Goal: Task Accomplishment & Management: Manage account settings

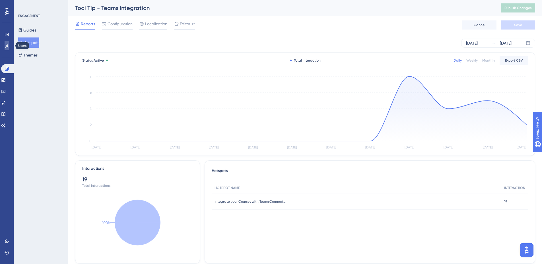
click at [9, 42] on link at bounding box center [7, 45] width 5 height 9
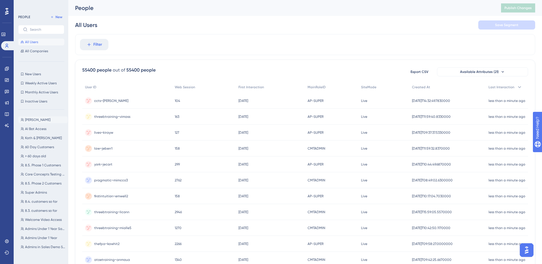
click at [38, 119] on span "[PERSON_NAME]" at bounding box center [37, 120] width 25 height 5
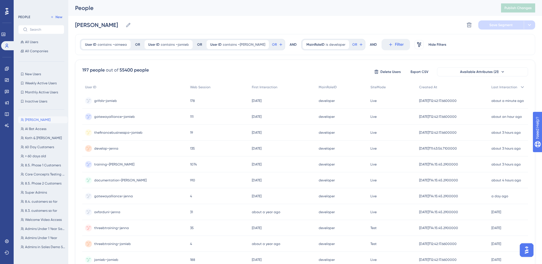
click at [104, 165] on span "training~[PERSON_NAME]" at bounding box center [114, 164] width 40 height 5
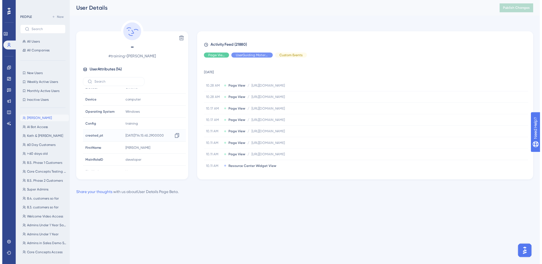
scroll to position [88, 0]
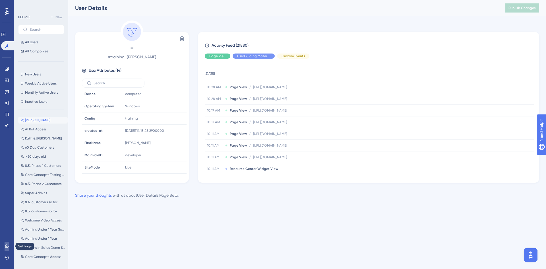
click at [6, 247] on icon at bounding box center [7, 246] width 4 height 4
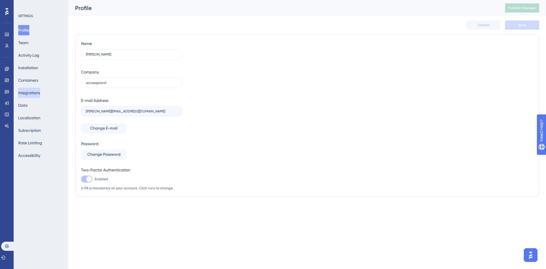
click at [28, 93] on button "Integrations" at bounding box center [29, 93] width 22 height 10
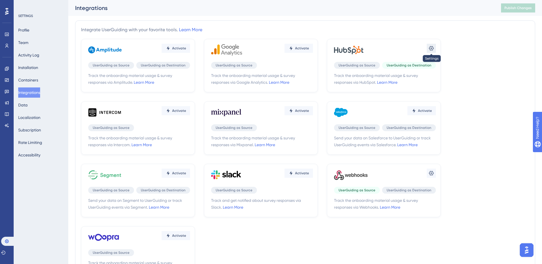
click at [428, 48] on icon at bounding box center [431, 48] width 6 height 6
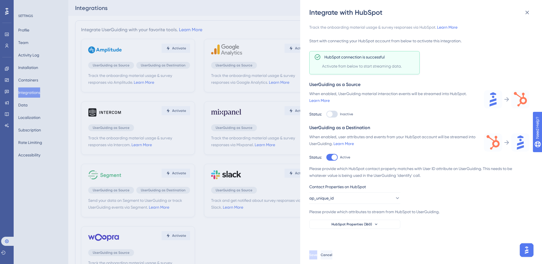
click at [339, 117] on label "Inactive" at bounding box center [339, 114] width 27 height 7
click at [326, 115] on input "Inactive" at bounding box center [326, 114] width 0 height 0
checkbox input "true"
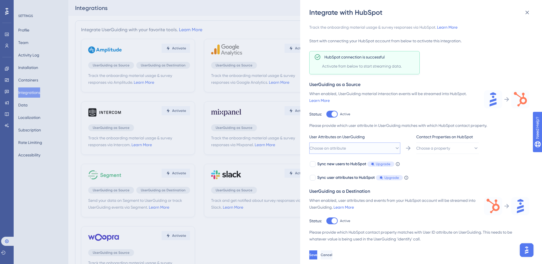
click at [352, 149] on button "Choose an attribute" at bounding box center [354, 148] width 91 height 11
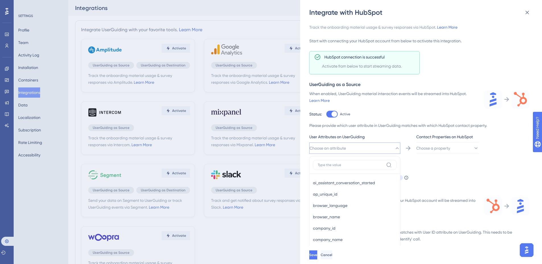
scroll to position [79, 0]
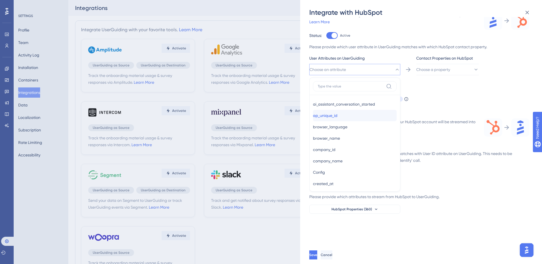
click at [349, 115] on div "ap_unique_id ap_unique_id" at bounding box center [355, 115] width 84 height 11
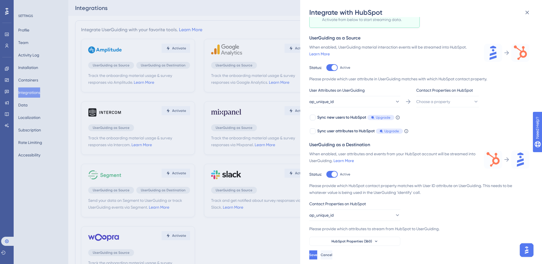
scroll to position [42, 0]
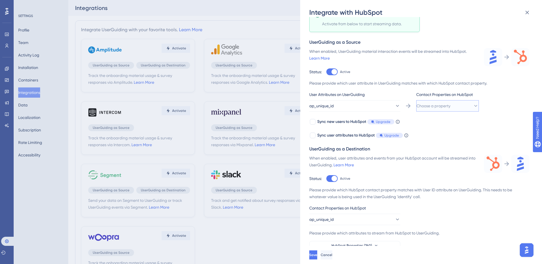
click at [426, 109] on span "Choose a property" at bounding box center [433, 106] width 34 height 7
click at [443, 152] on span "objectId (vid)" at bounding box center [432, 152] width 24 height 7
click at [318, 258] on span "Save" at bounding box center [314, 255] width 8 height 5
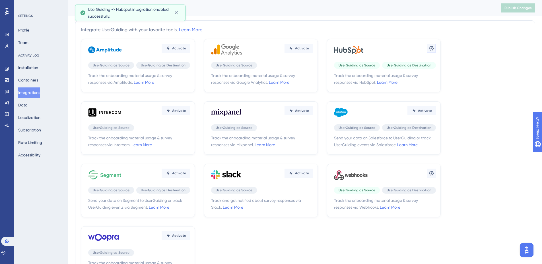
click at [427, 47] on button at bounding box center [430, 48] width 9 height 9
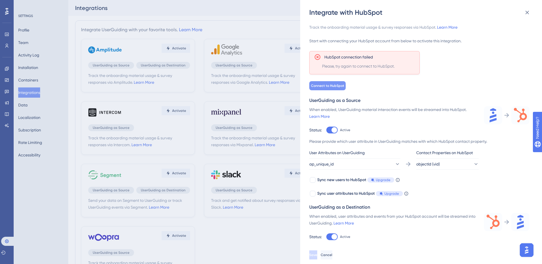
click at [333, 86] on span "Connect to HubSpot" at bounding box center [327, 86] width 33 height 5
drag, startPoint x: 331, startPoint y: 131, endPoint x: 334, endPoint y: 135, distance: 5.1
click at [331, 131] on div at bounding box center [331, 130] width 11 height 7
click at [326, 130] on input "Active" at bounding box center [326, 130] width 0 height 0
checkbox input "false"
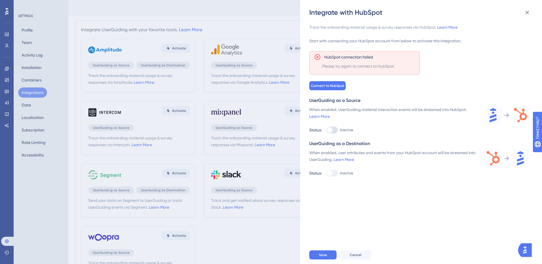
click at [331, 171] on div at bounding box center [330, 174] width 6 height 6
click at [331, 173] on div at bounding box center [330, 174] width 6 height 6
click at [328, 260] on button "Save" at bounding box center [322, 255] width 27 height 9
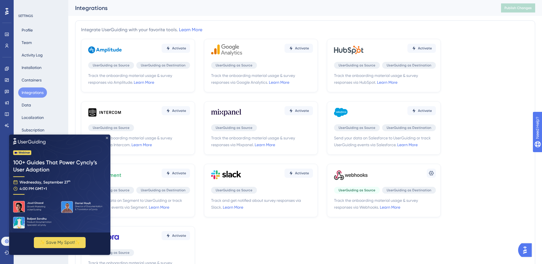
click at [106, 138] on icon "Close Preview" at bounding box center [107, 138] width 2 height 2
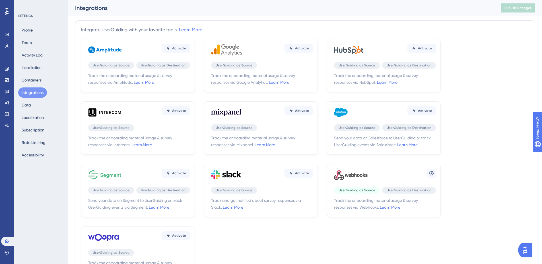
click at [394, 46] on div "Activate" at bounding box center [385, 50] width 102 height 17
click at [414, 48] on icon at bounding box center [413, 48] width 3 height 4
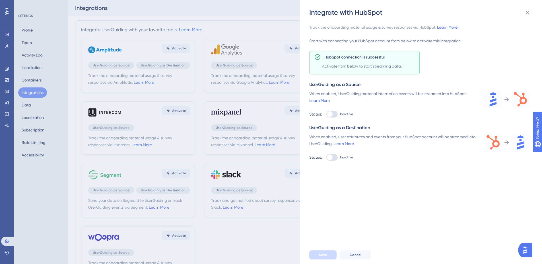
click at [333, 158] on div at bounding box center [331, 157] width 11 height 7
click at [326, 158] on input "Inactive" at bounding box center [326, 157] width 0 height 0
checkbox input "true"
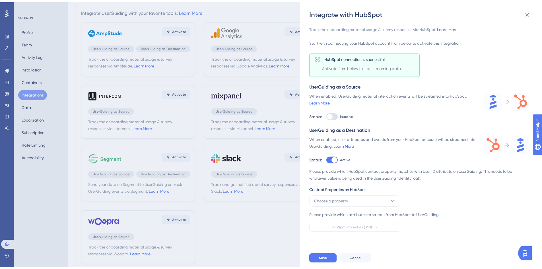
scroll to position [32, 0]
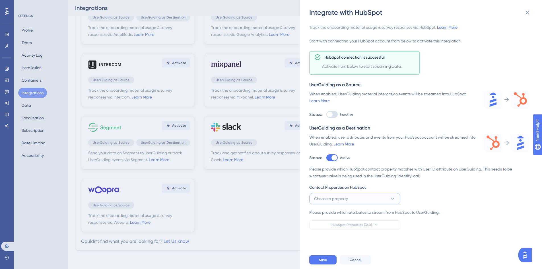
click at [347, 199] on span "Choose a property" at bounding box center [331, 198] width 34 height 7
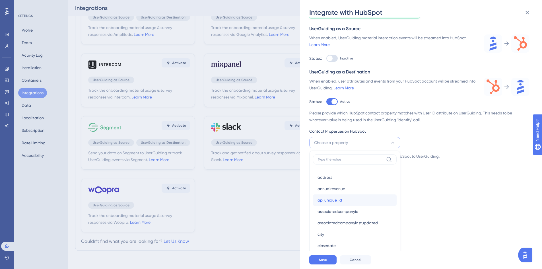
click at [344, 198] on div "ap_unique_id ap_unique_id" at bounding box center [354, 199] width 74 height 11
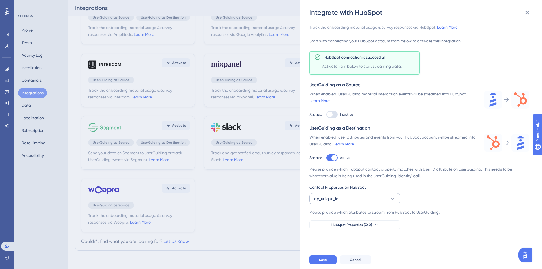
scroll to position [0, 0]
click at [357, 227] on button "HubSpot Properties (360)" at bounding box center [354, 224] width 91 height 9
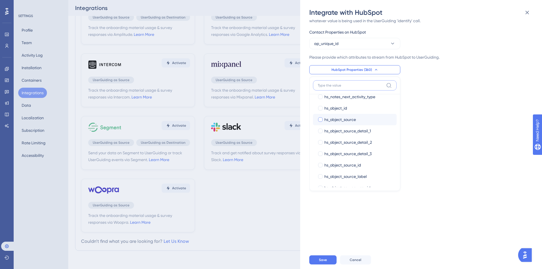
scroll to position [2217, 0]
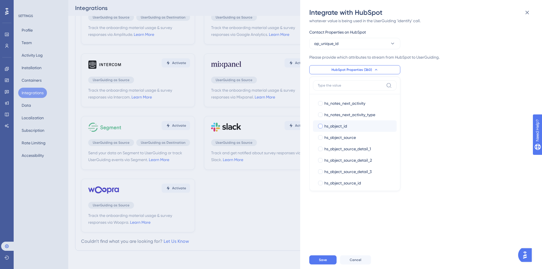
click at [347, 124] on span "hs_object_id" at bounding box center [335, 126] width 23 height 7
checkbox input "true"
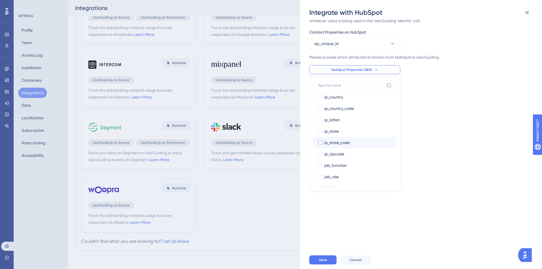
scroll to position [3496, 0]
click at [340, 174] on label "jobtitle jobtitle" at bounding box center [355, 177] width 84 height 11
checkbox input "true"
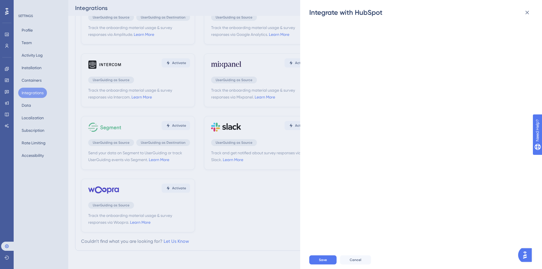
scroll to position [3070, 0]
drag, startPoint x: 382, startPoint y: 152, endPoint x: 380, endPoint y: 109, distance: 42.7
drag, startPoint x: 380, startPoint y: 109, endPoint x: 375, endPoint y: 79, distance: 30.0
click at [375, 79] on div "Track the onboarding material usage & survey responses via HubSpot. Learn More …" at bounding box center [423, 133] width 229 height 233
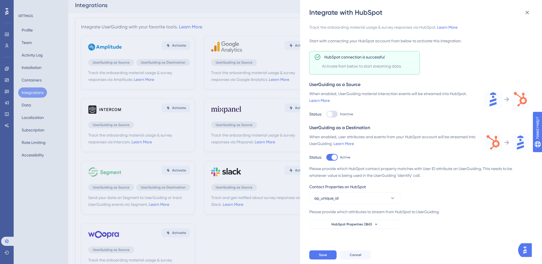
scroll to position [0, 0]
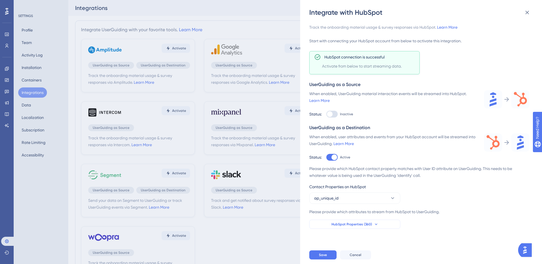
click at [362, 224] on span "HubSpot Properties (360)" at bounding box center [351, 224] width 41 height 5
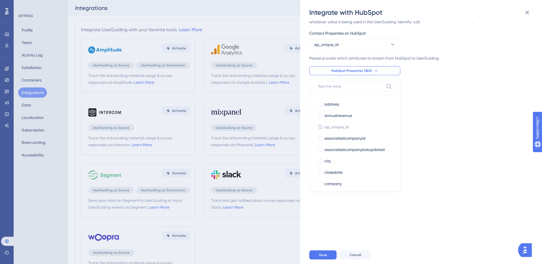
click at [362, 84] on label at bounding box center [355, 86] width 84 height 10
click at [362, 84] on input at bounding box center [351, 86] width 66 height 5
type input "job"
click at [435, 118] on div "Track the onboarding material usage & survey responses via HubSpot. Learn More …" at bounding box center [423, 131] width 229 height 229
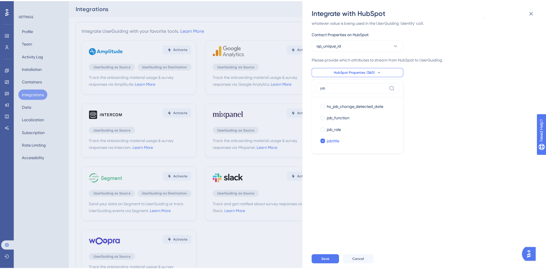
scroll to position [0, 0]
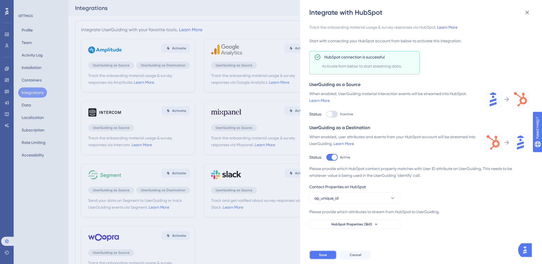
click at [321, 258] on span "Save" at bounding box center [323, 255] width 8 height 5
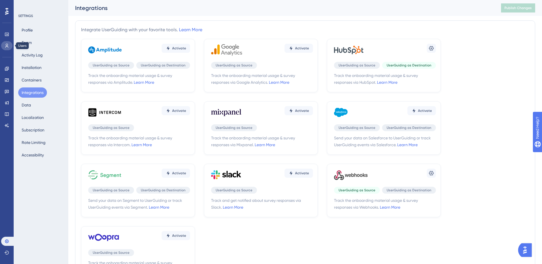
drag, startPoint x: 4, startPoint y: 49, endPoint x: 11, endPoint y: 46, distance: 7.2
click at [4, 48] on link at bounding box center [6, 45] width 11 height 9
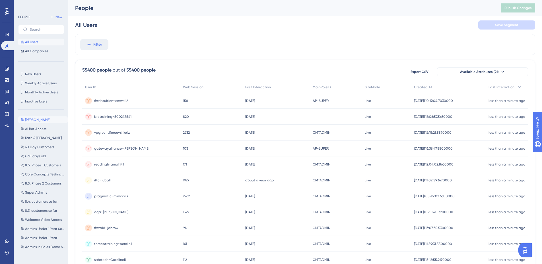
click at [35, 121] on span "[PERSON_NAME]" at bounding box center [37, 120] width 25 height 5
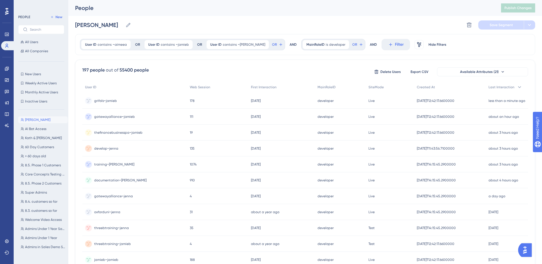
click at [112, 164] on span "training~[PERSON_NAME]" at bounding box center [114, 164] width 40 height 5
